Goal: Transaction & Acquisition: Purchase product/service

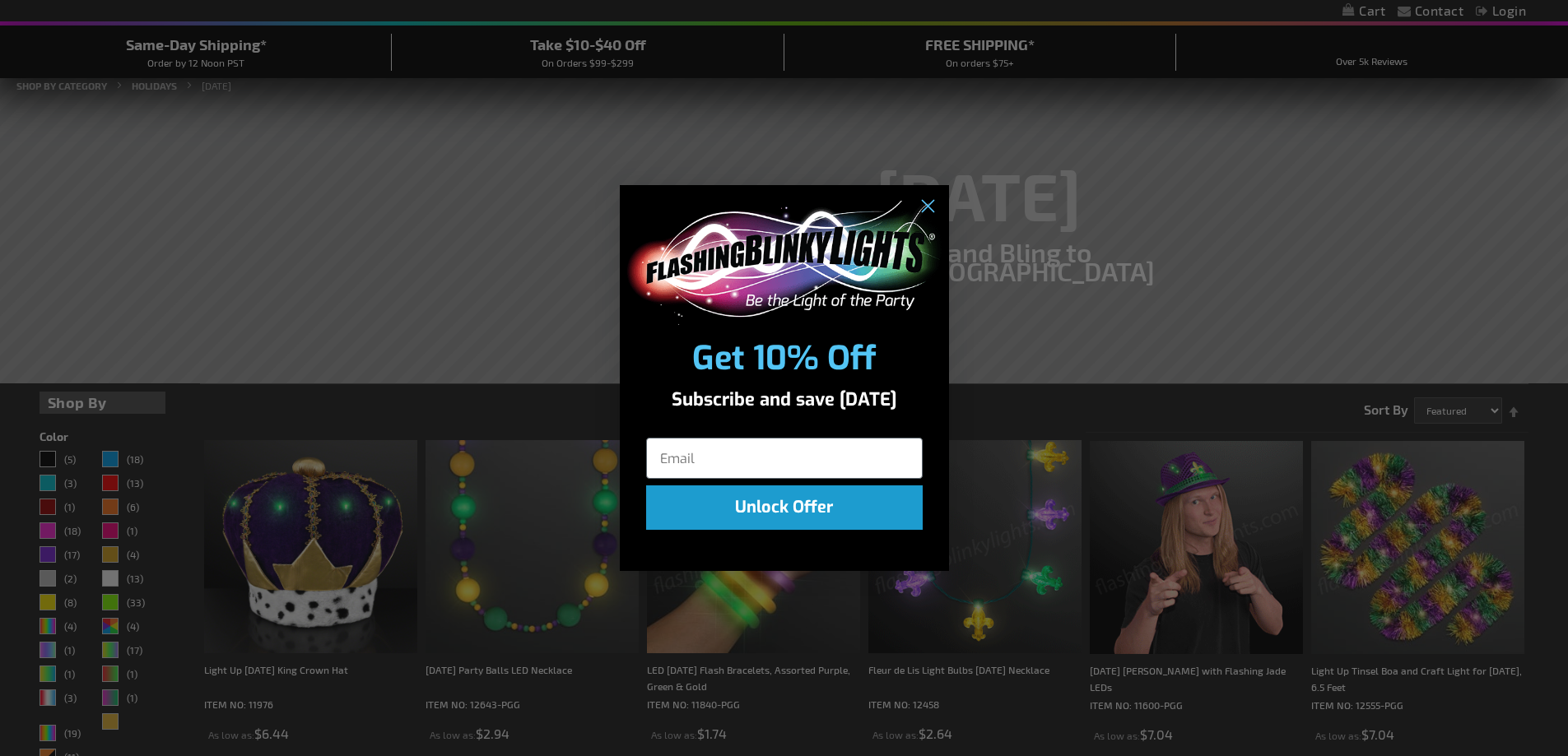
scroll to position [82, 0]
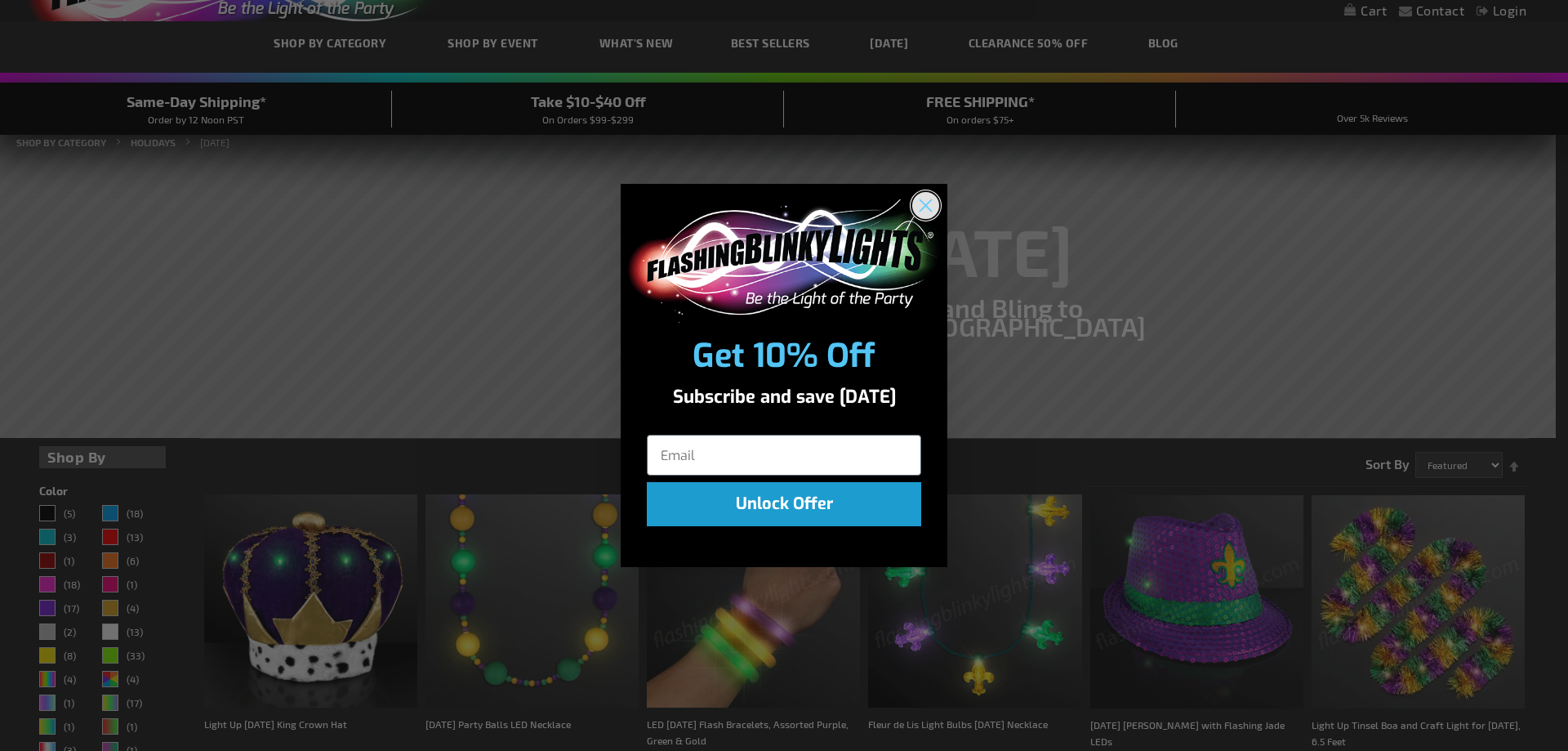
click at [930, 207] on circle "Close dialog" at bounding box center [926, 206] width 27 height 27
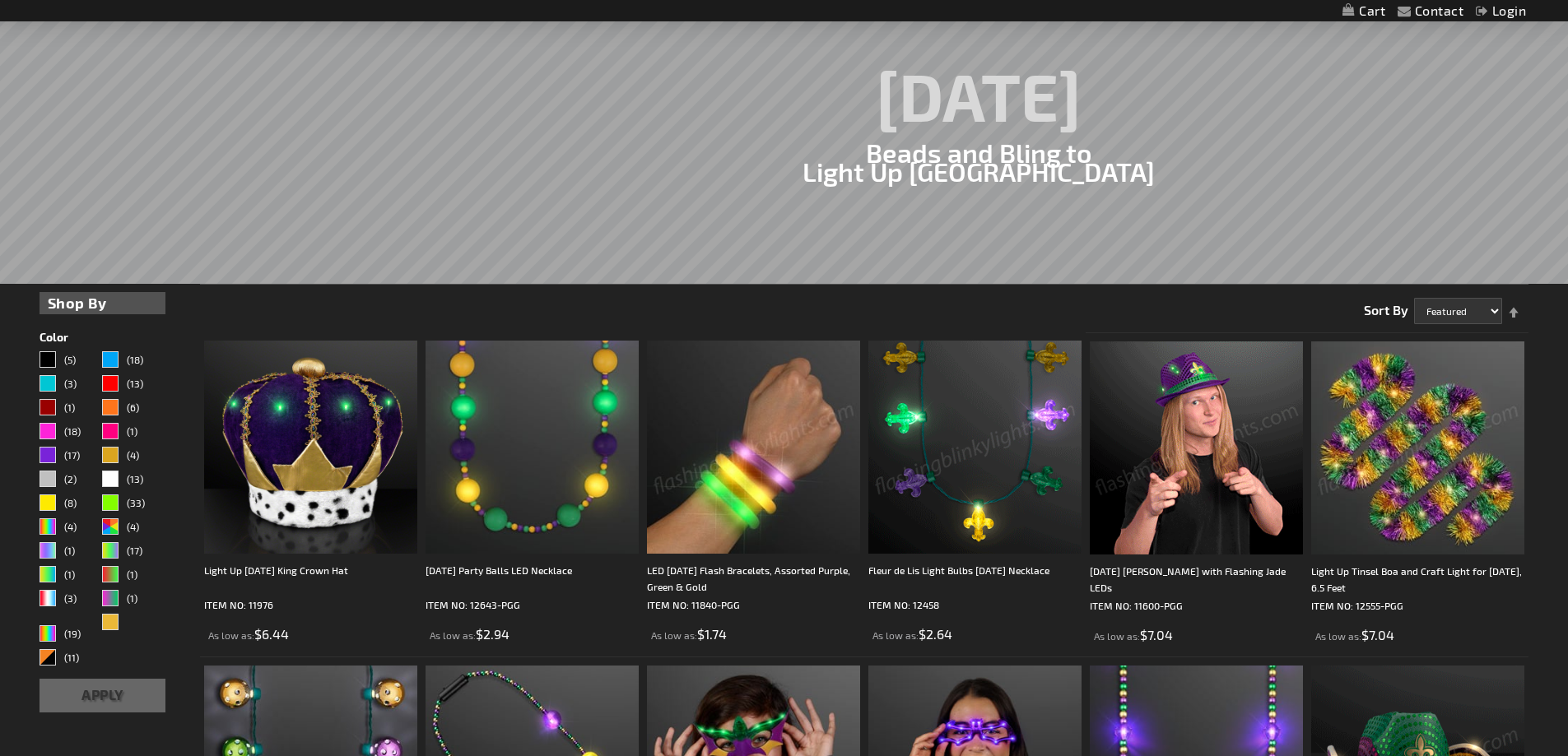
scroll to position [329, 0]
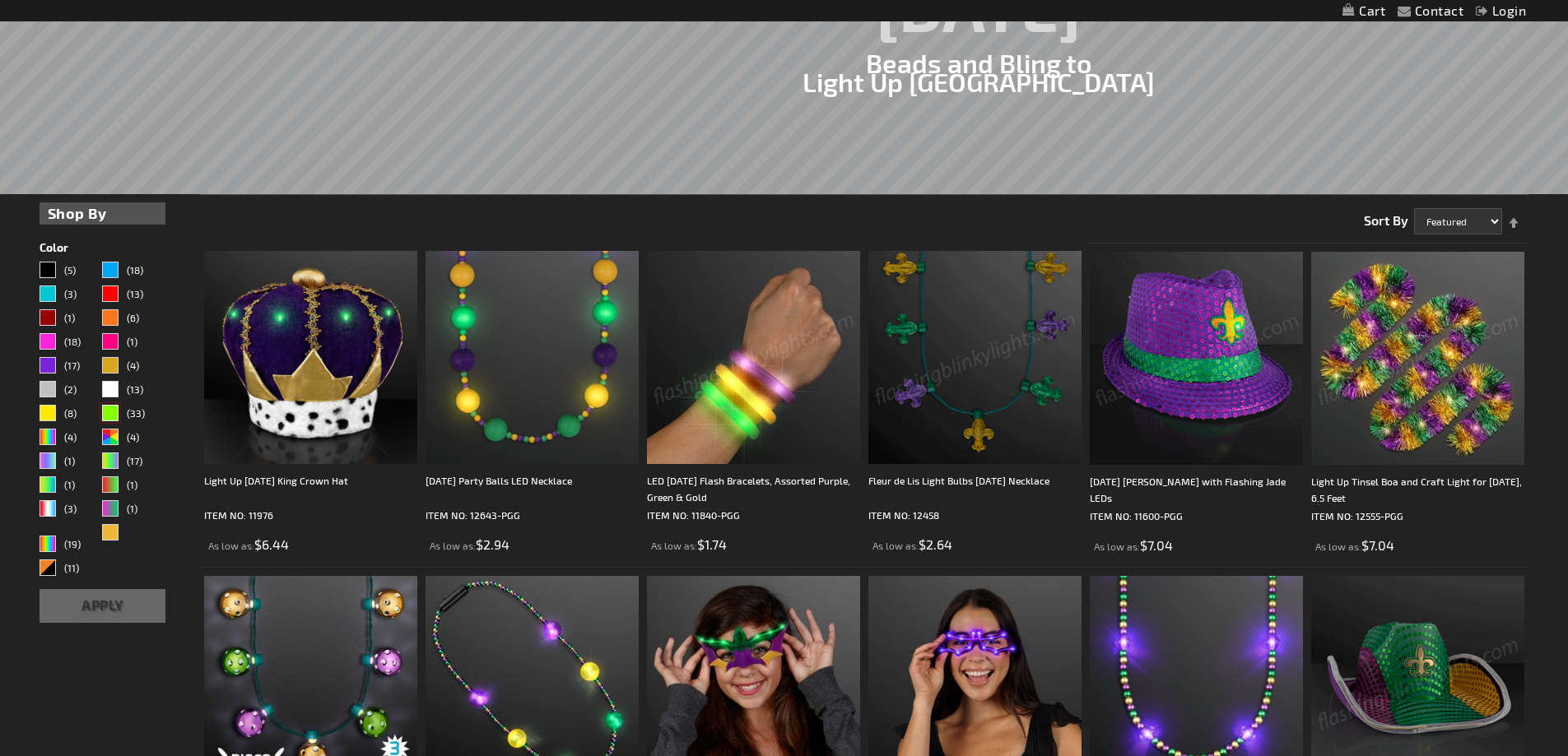
click at [111, 413] on div "Green" at bounding box center [109, 413] width 17 height 17
click at [111, 610] on button "Apply" at bounding box center [103, 605] width 127 height 34
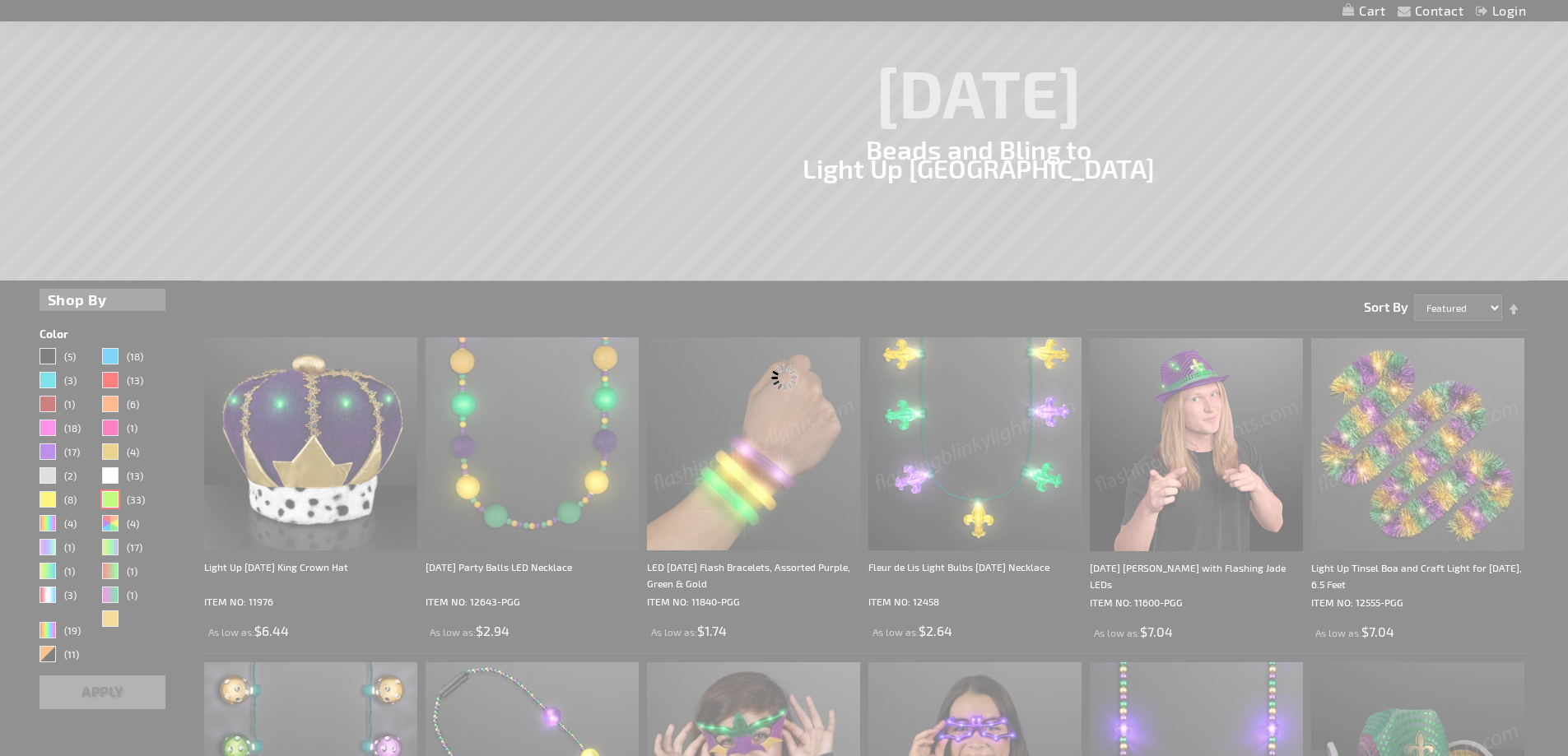
scroll to position [0, 0]
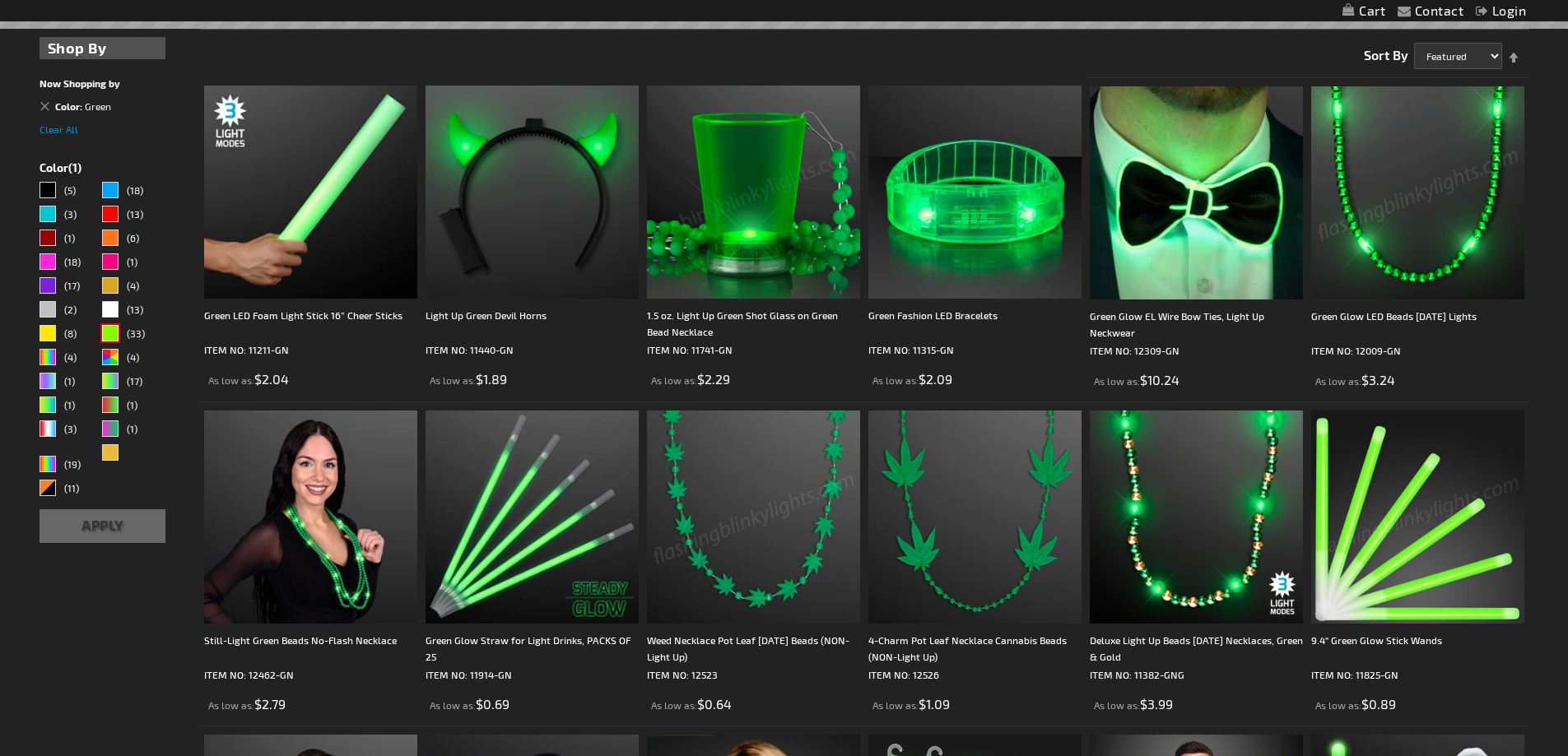
scroll to position [494, 0]
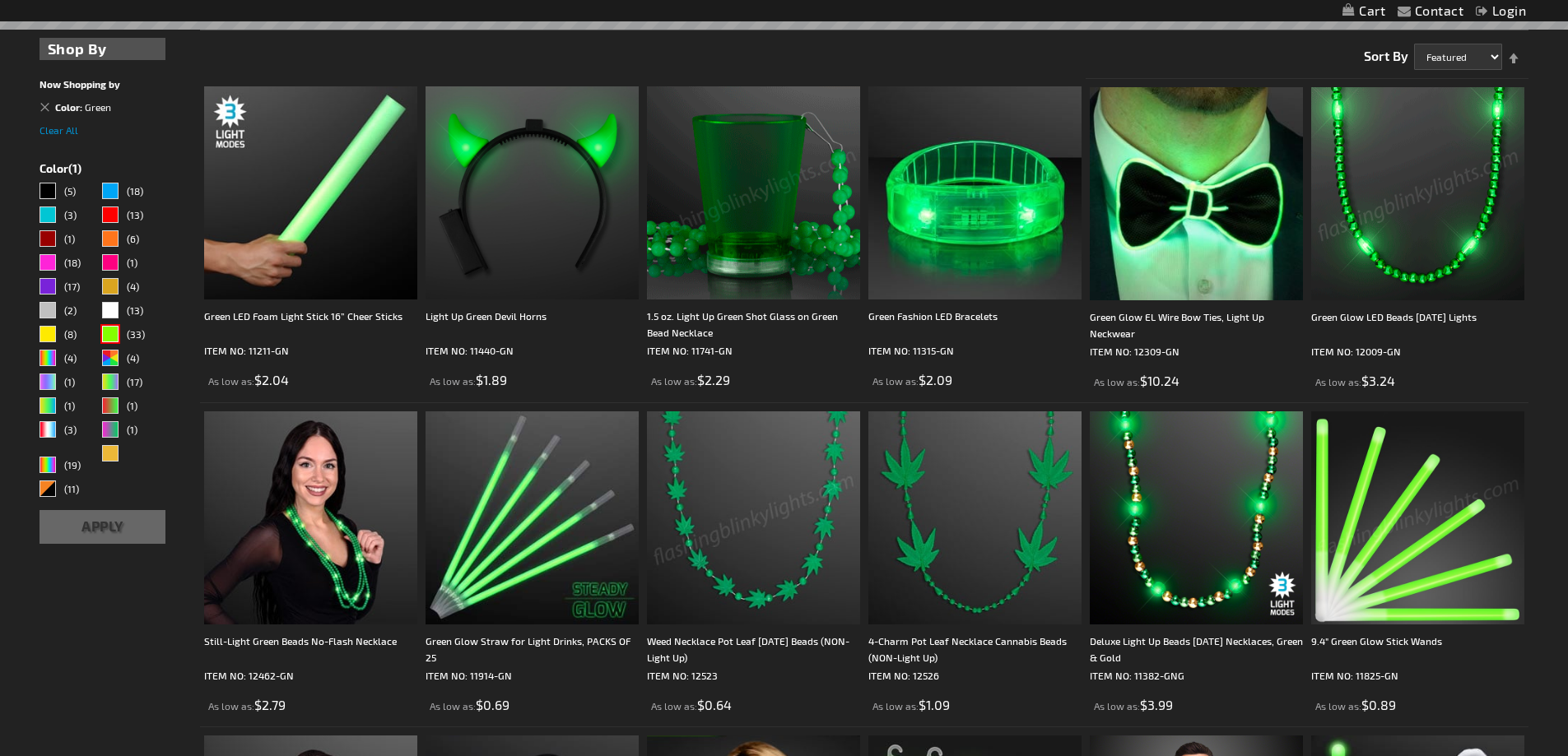
click at [1443, 245] on img at bounding box center [1417, 193] width 213 height 213
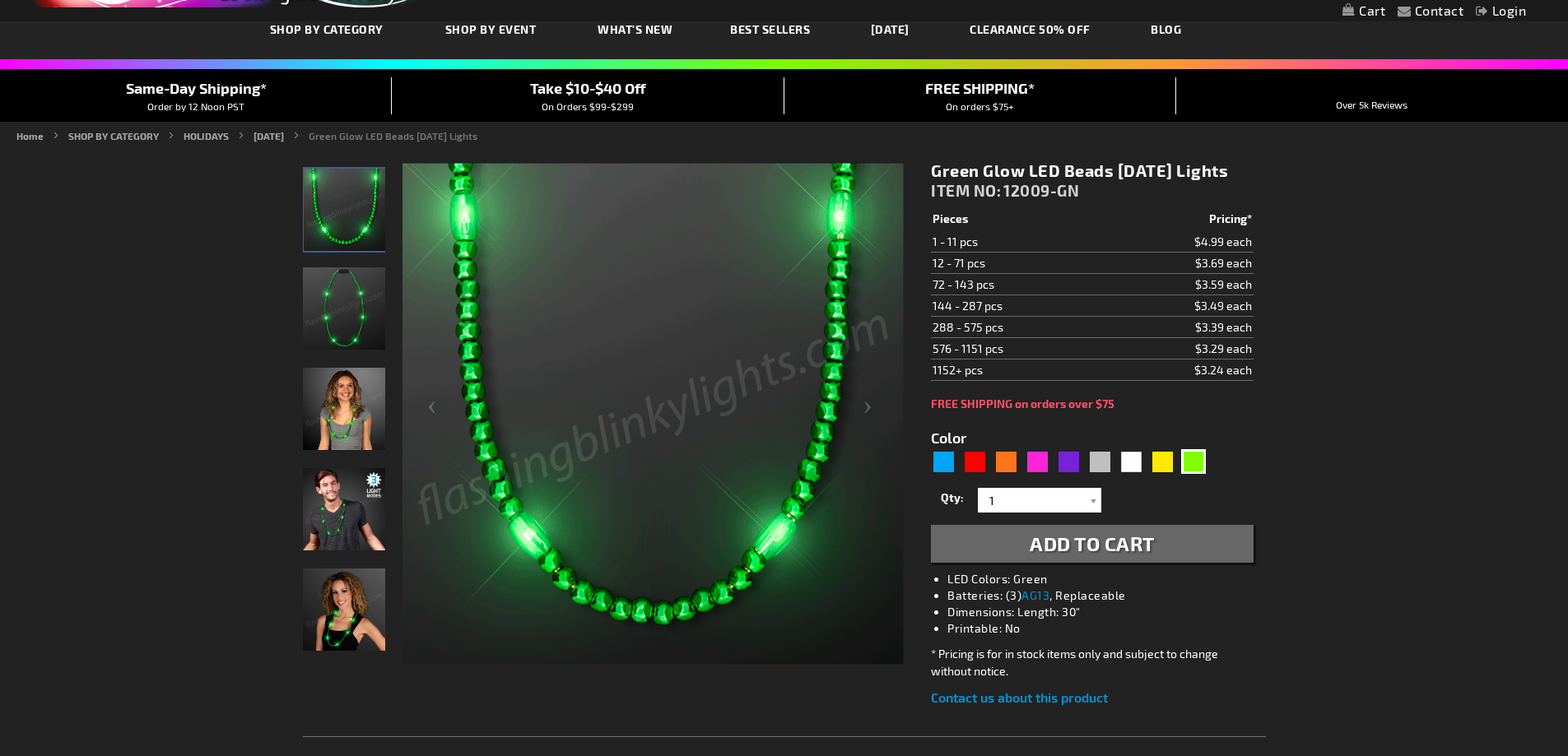
scroll to position [246, 0]
